Goal: Task Accomplishment & Management: Use online tool/utility

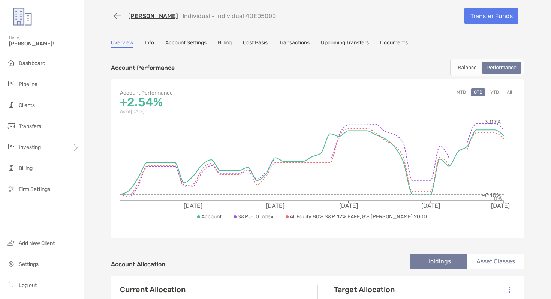
scroll to position [1, 0]
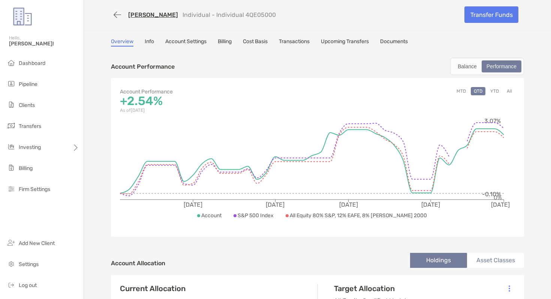
click at [259, 42] on link "Cost Basis" at bounding box center [255, 42] width 25 height 8
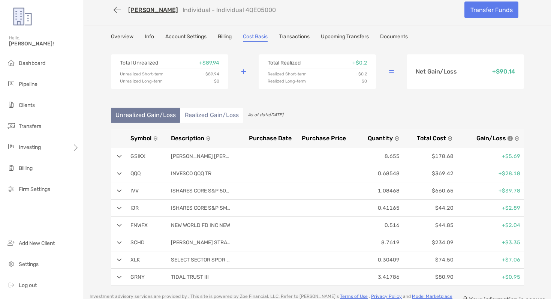
scroll to position [3, 0]
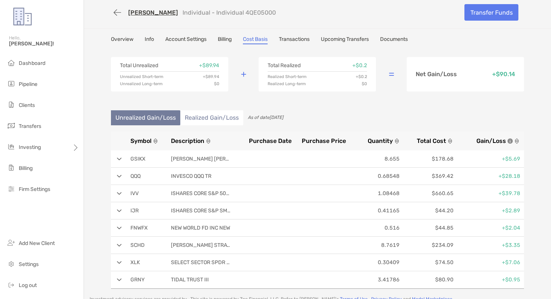
click at [192, 113] on li "Realized Gain/Loss" at bounding box center [211, 117] width 63 height 15
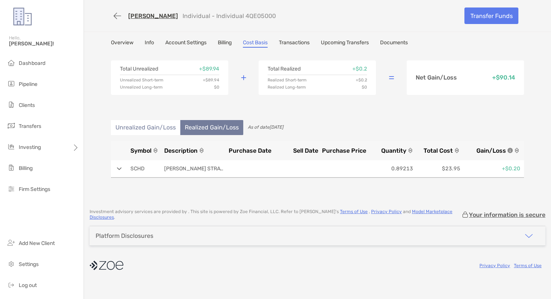
click at [134, 126] on li "Unrealized Gain/Loss" at bounding box center [145, 127] width 69 height 15
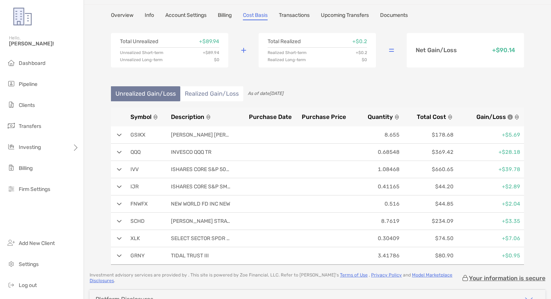
scroll to position [27, 0]
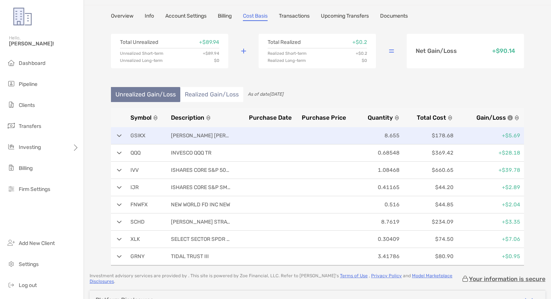
click at [118, 138] on div "GSIKX GOLDMAN SACHS TR 8.655 $178.68 +$5.69" at bounding box center [317, 135] width 413 height 17
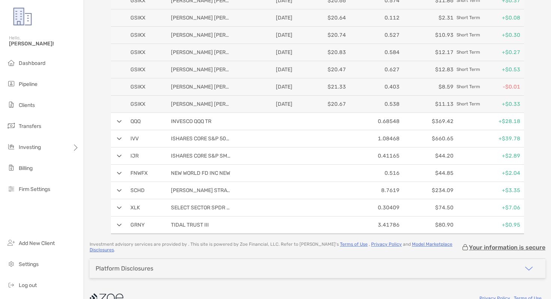
scroll to position [0, 0]
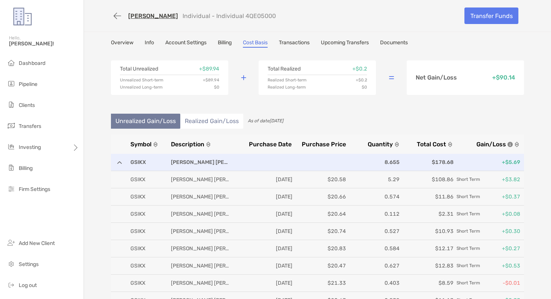
click at [122, 162] on div "GSIKX GOLDMAN SACHS TR 8.655 $178.68 +$5.69" at bounding box center [317, 162] width 413 height 17
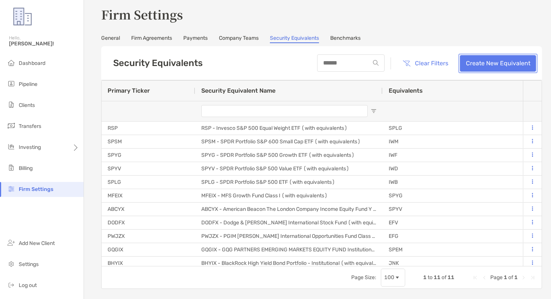
click at [496, 69] on link "Create New Equivalent" at bounding box center [498, 63] width 76 height 17
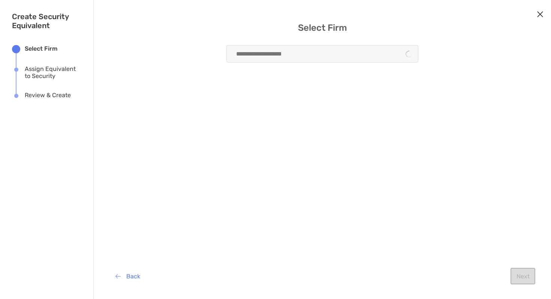
click at [278, 54] on div "modal" at bounding box center [323, 54] width 192 height 18
click at [246, 48] on input "modal" at bounding box center [320, 53] width 174 height 17
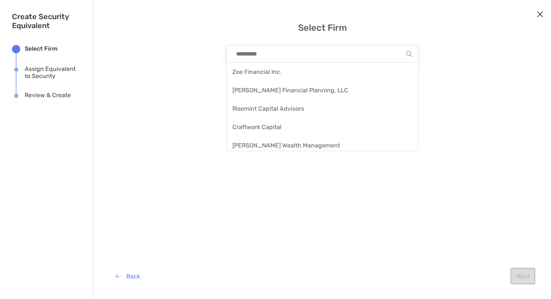
type input "*"
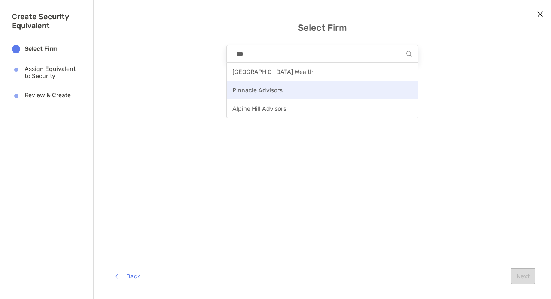
click at [267, 90] on span "Pinnacle Advisors" at bounding box center [258, 90] width 50 height 7
type input "**********"
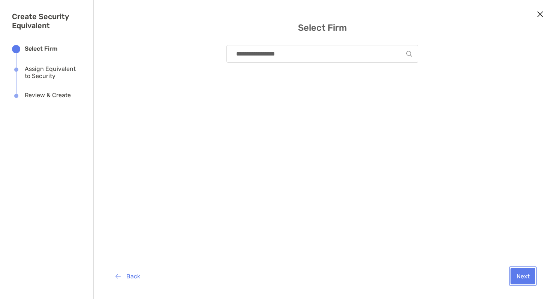
click at [526, 279] on button "Next" at bounding box center [523, 276] width 25 height 17
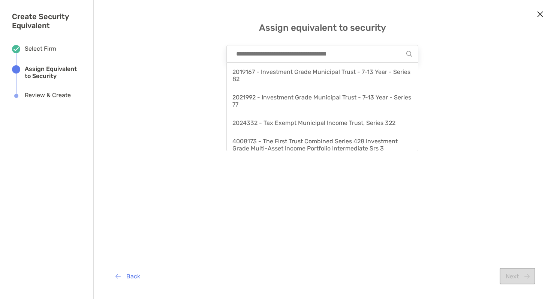
click at [296, 56] on input "modal" at bounding box center [320, 53] width 174 height 17
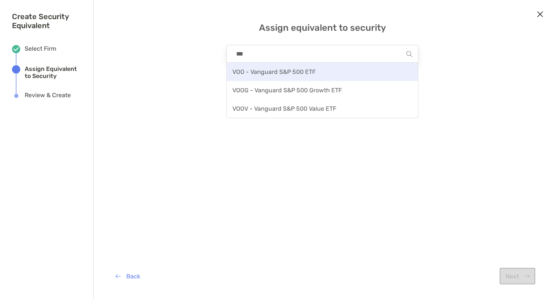
click at [302, 71] on span "VOO - Vanguard S&P 500 ETF" at bounding box center [274, 71] width 83 height 7
type input "**********"
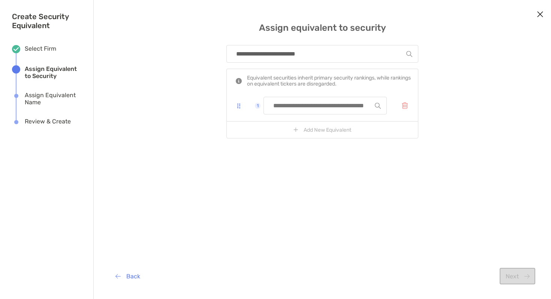
click at [297, 102] on input "modal" at bounding box center [322, 105] width 105 height 17
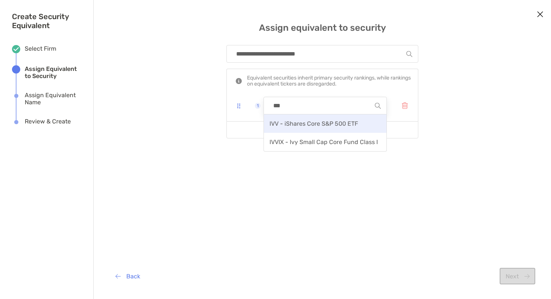
type input "***"
click at [302, 129] on div "IVV - iShares Core S&P 500 ETF" at bounding box center [325, 123] width 123 height 18
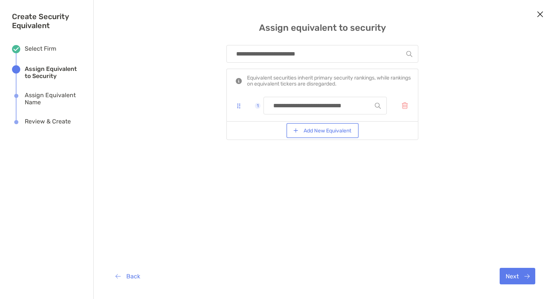
click at [295, 129] on button "Add New Equivalent" at bounding box center [322, 131] width 69 height 12
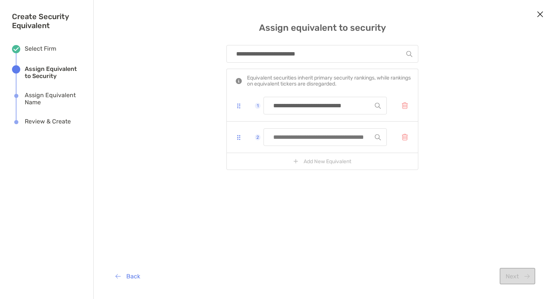
click at [291, 114] on input "modal" at bounding box center [322, 105] width 105 height 17
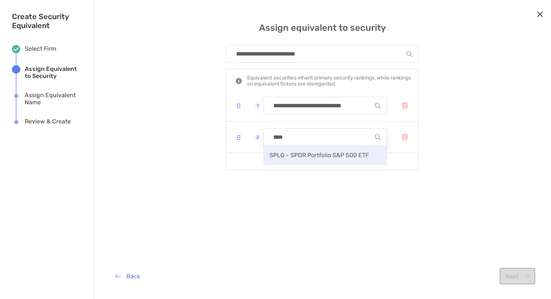
type input "****"
click at [317, 163] on div "SPLG - SPDR Portfolio S&P 500 ETF" at bounding box center [325, 155] width 123 height 18
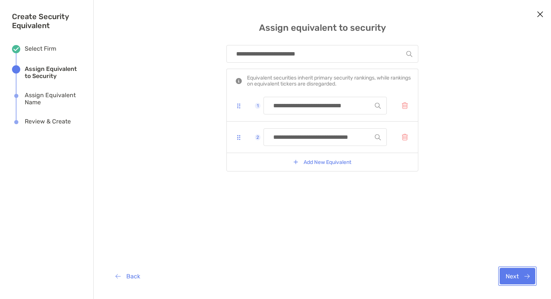
click at [528, 282] on button "Next" at bounding box center [518, 276] width 36 height 17
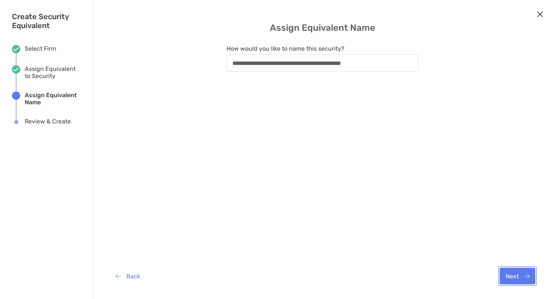
click at [517, 280] on button "Next" at bounding box center [518, 276] width 36 height 17
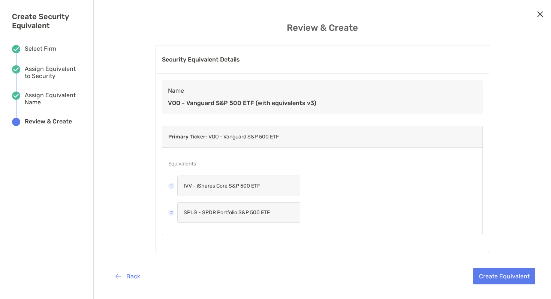
click at [541, 14] on icon "Close modal" at bounding box center [540, 14] width 7 height 9
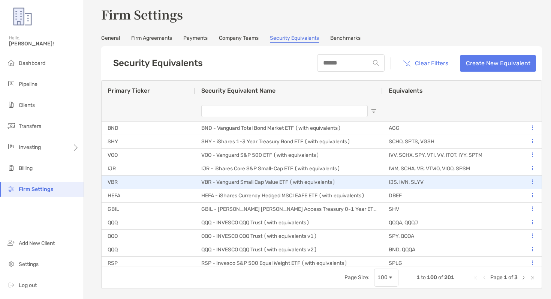
type input "**********"
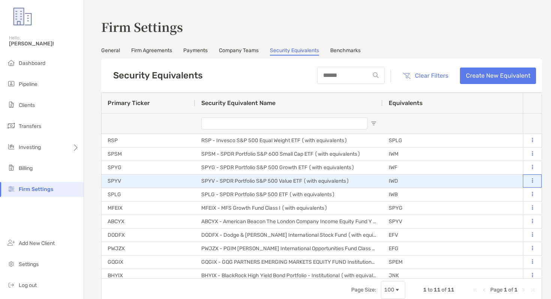
click at [535, 181] on button at bounding box center [532, 181] width 7 height 8
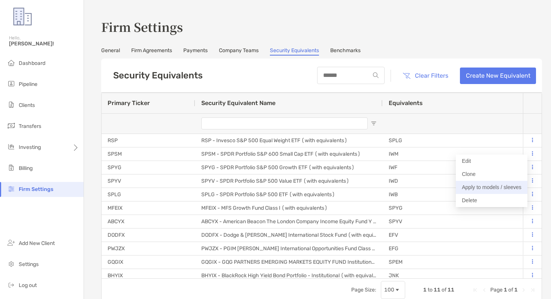
click at [494, 189] on button "Apply to models / sleeves" at bounding box center [492, 187] width 72 height 13
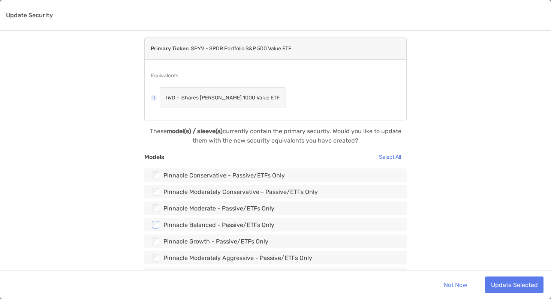
scroll to position [54, 0]
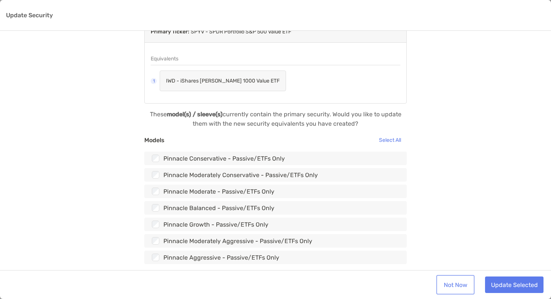
click at [450, 285] on link "Not Now" at bounding box center [455, 284] width 35 height 17
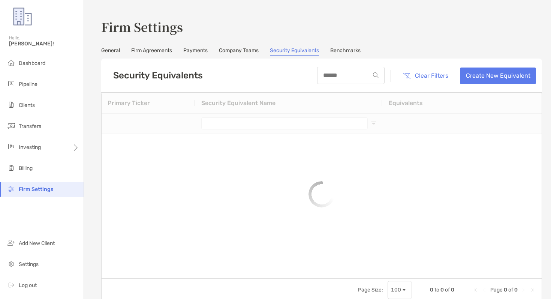
type input "**********"
